Goal: Information Seeking & Learning: Learn about a topic

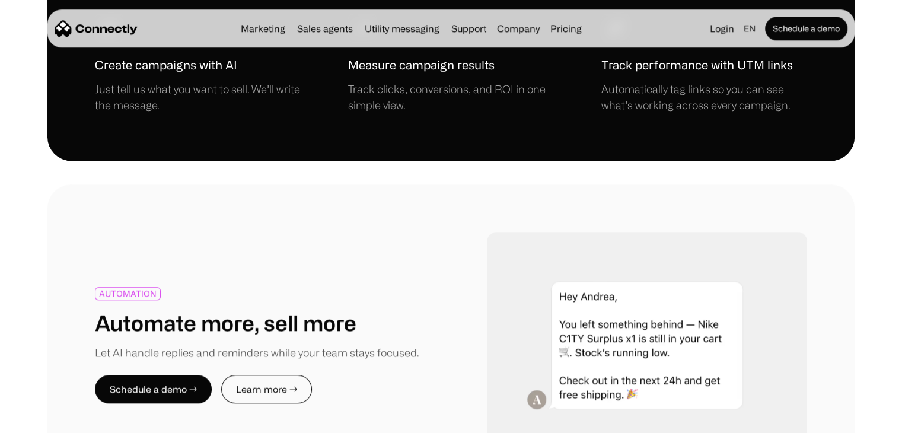
scroll to position [1127, 0]
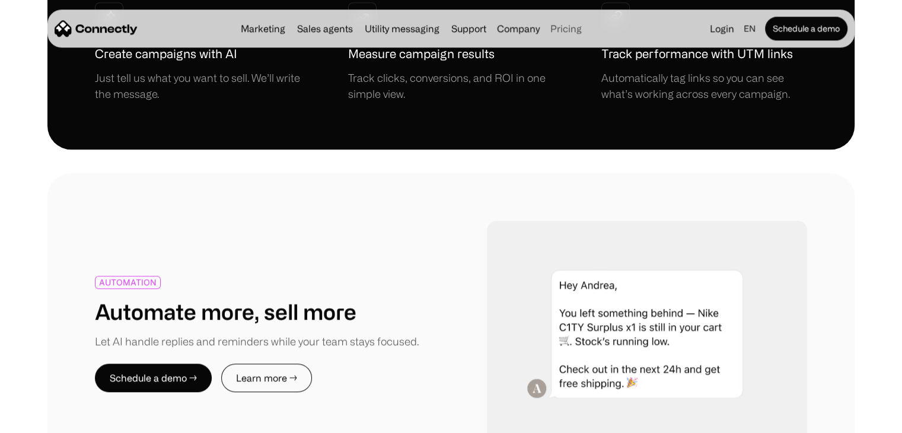
click at [563, 30] on link "Pricing" at bounding box center [566, 28] width 41 height 9
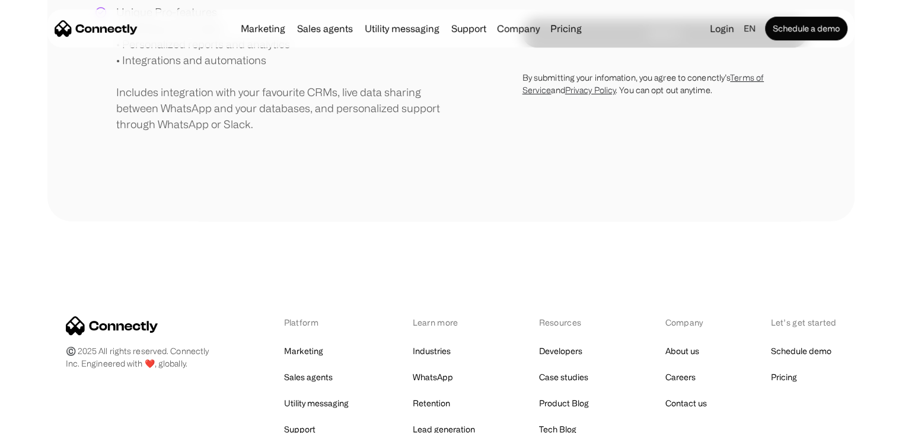
scroll to position [652, 0]
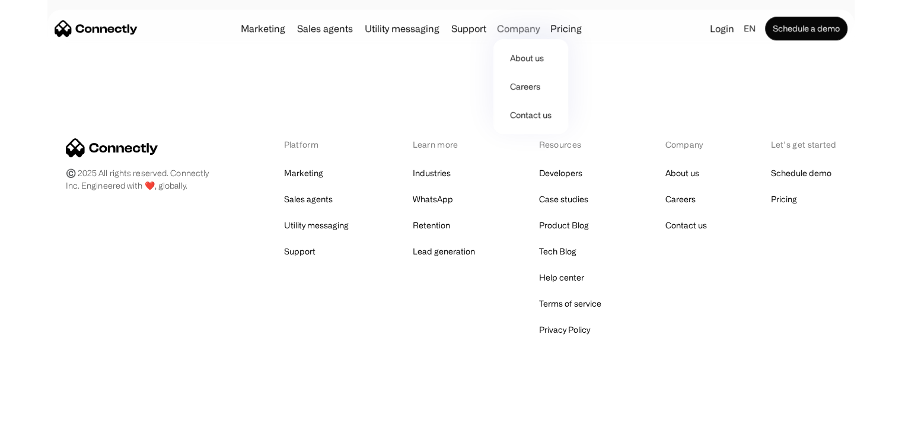
click at [503, 32] on div "Company" at bounding box center [518, 28] width 43 height 17
click at [527, 57] on link "About us" at bounding box center [530, 58] width 65 height 28
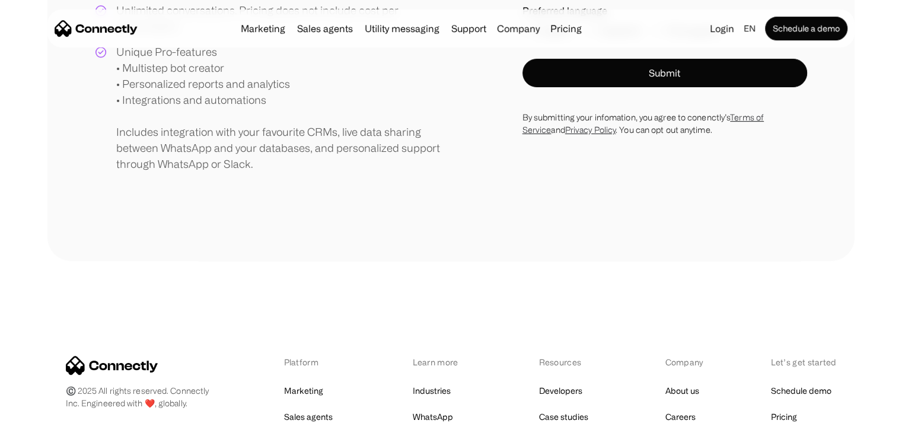
scroll to position [415, 0]
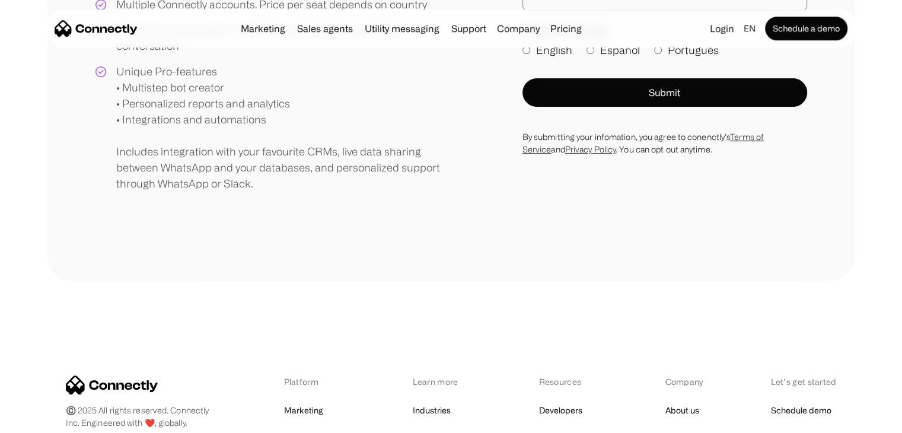
click at [158, 81] on div "Unique Pro-features • Multistep bot creator • Personalized reports and analytic…" at bounding box center [283, 127] width 335 height 128
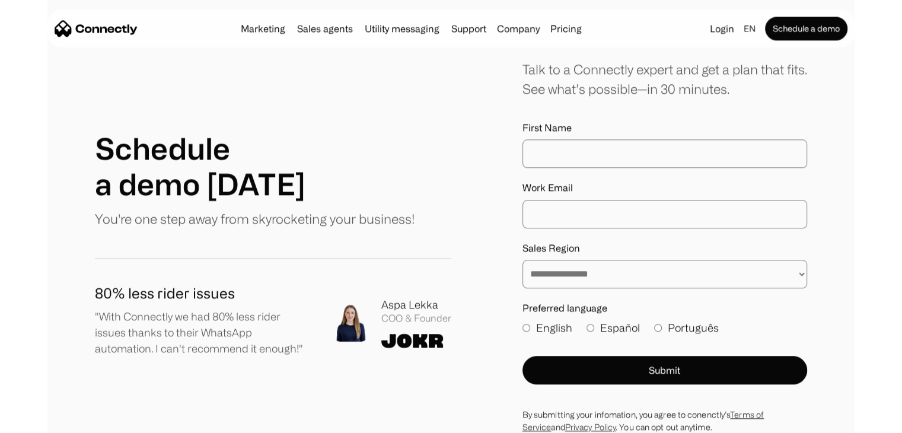
scroll to position [1187, 0]
